Goal: Information Seeking & Learning: Learn about a topic

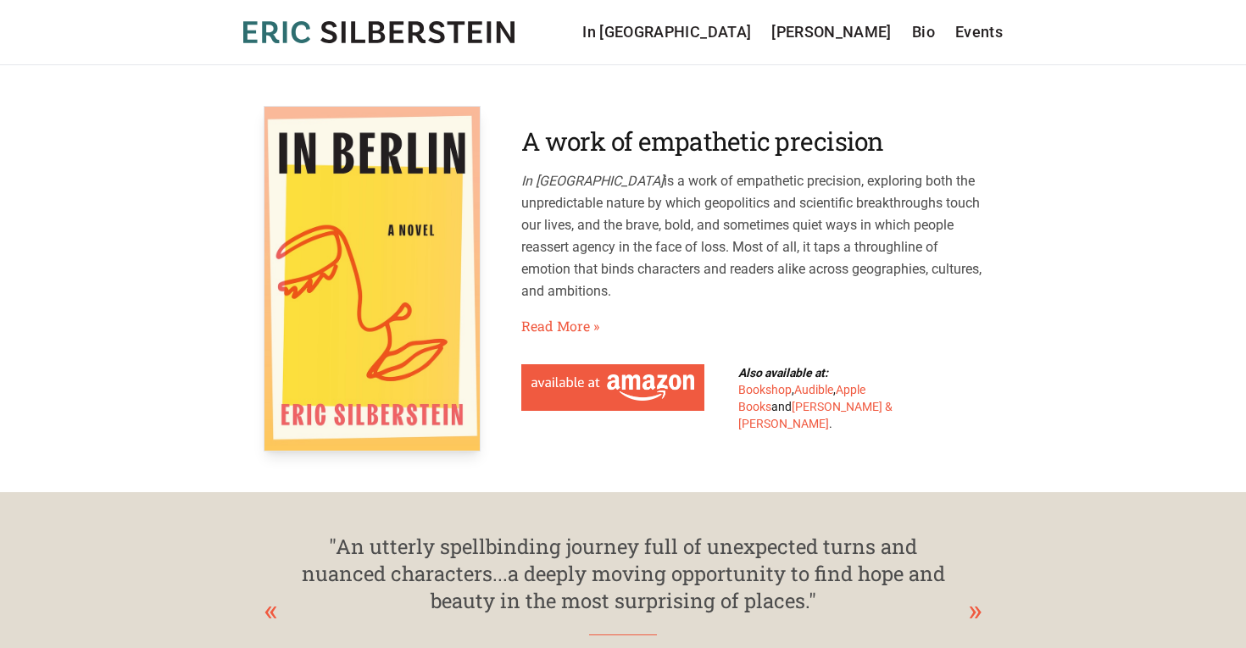
click at [553, 310] on div "A work of empathetic precision In [GEOGRAPHIC_DATA] is a work of empathetic pre…" at bounding box center [751, 279] width 461 height 306
click at [565, 325] on link "Read More »" at bounding box center [560, 326] width 78 height 20
